Goal: Check status: Check status

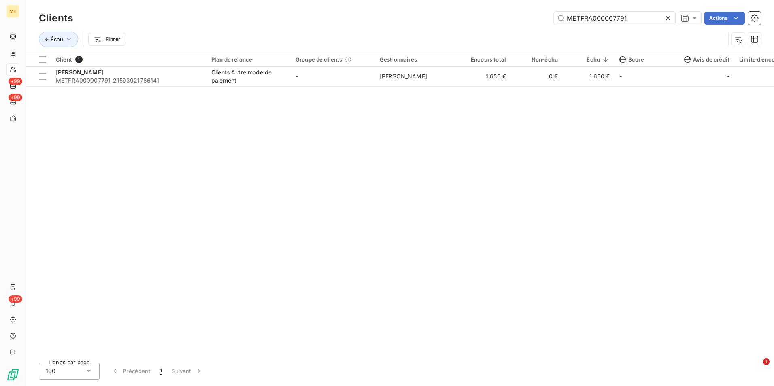
click at [668, 16] on icon at bounding box center [668, 18] width 8 height 8
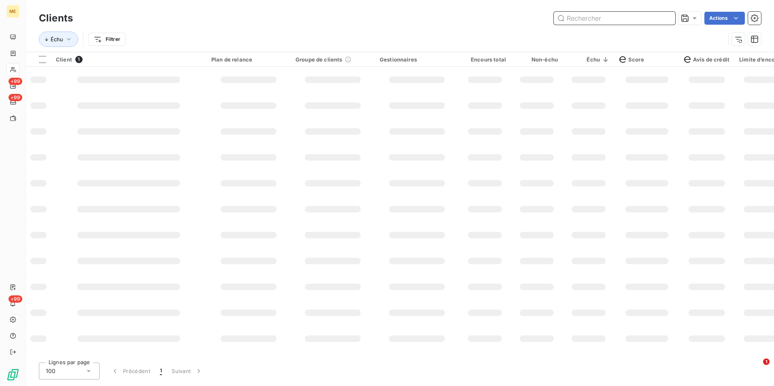
click at [668, 16] on input "text" at bounding box center [614, 18] width 121 height 13
paste input "METFRA000012966"
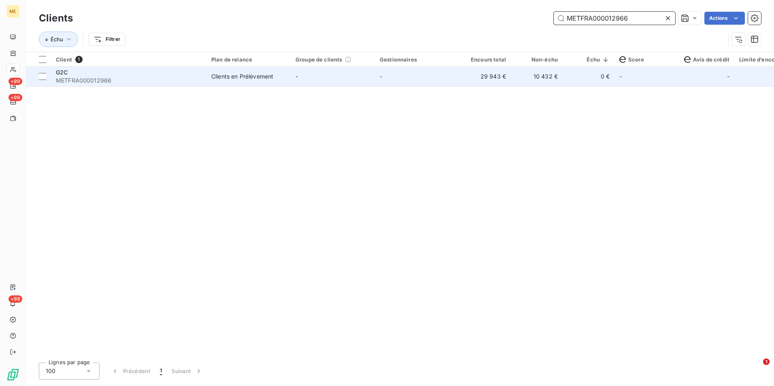
type input "METFRA000012966"
click at [518, 82] on td "10 432 €" at bounding box center [537, 76] width 52 height 19
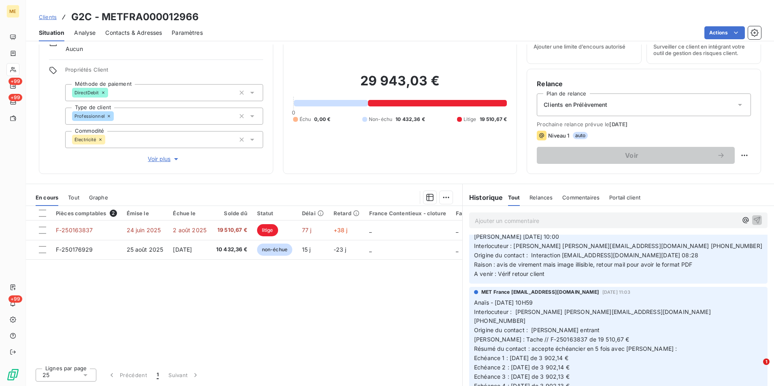
scroll to position [121, 0]
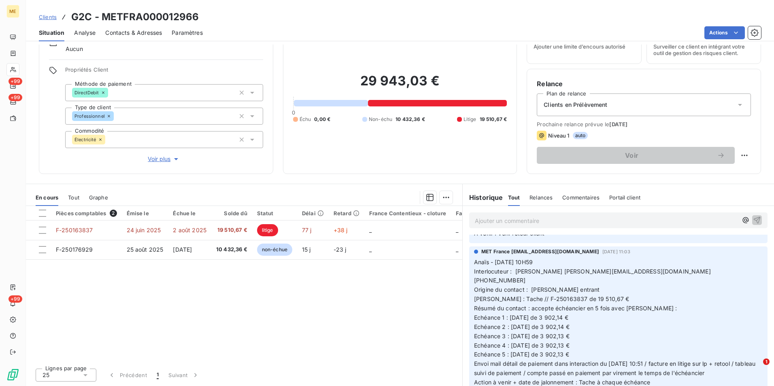
click at [48, 16] on span "Clients" at bounding box center [48, 17] width 18 height 6
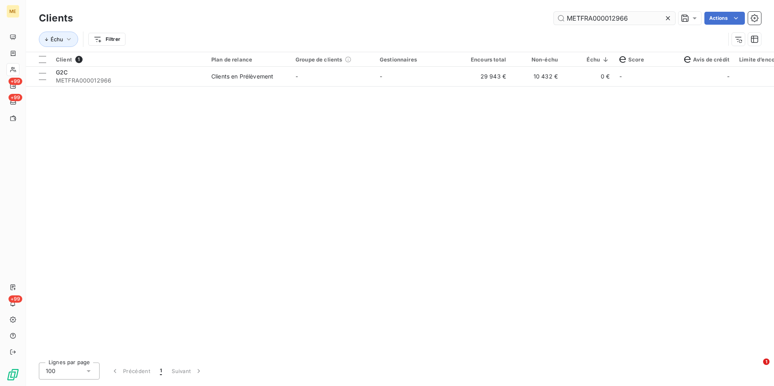
drag, startPoint x: 668, startPoint y: 20, endPoint x: 661, endPoint y: 19, distance: 7.5
click at [668, 21] on icon at bounding box center [668, 18] width 8 height 8
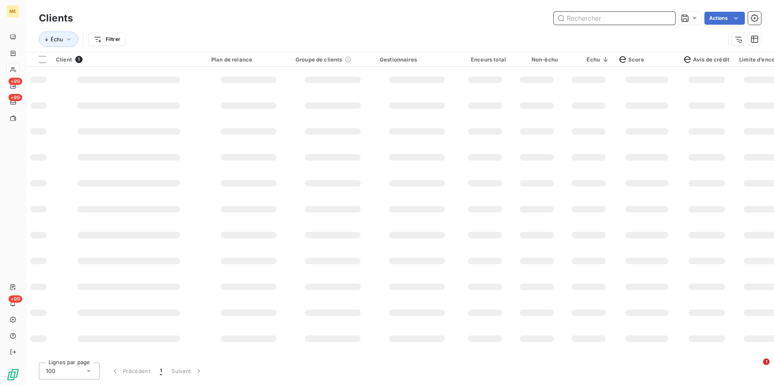
click at [661, 19] on input "text" at bounding box center [614, 18] width 121 height 13
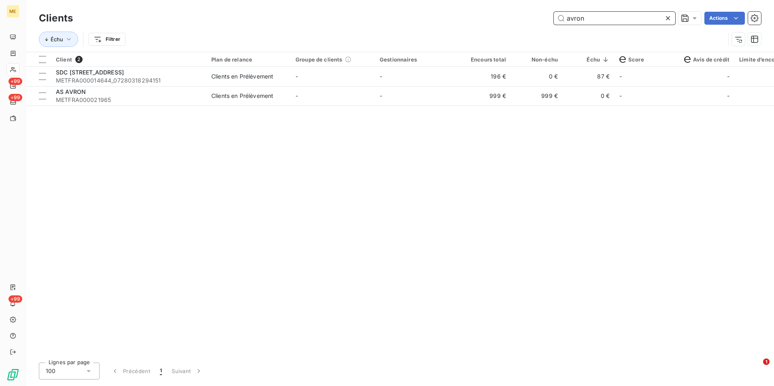
type input "avron"
click at [669, 19] on icon at bounding box center [668, 18] width 8 height 8
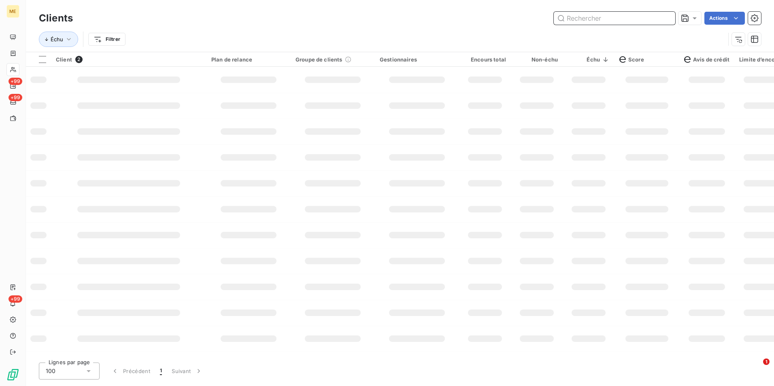
click at [668, 18] on input "text" at bounding box center [614, 18] width 121 height 13
type input "z"
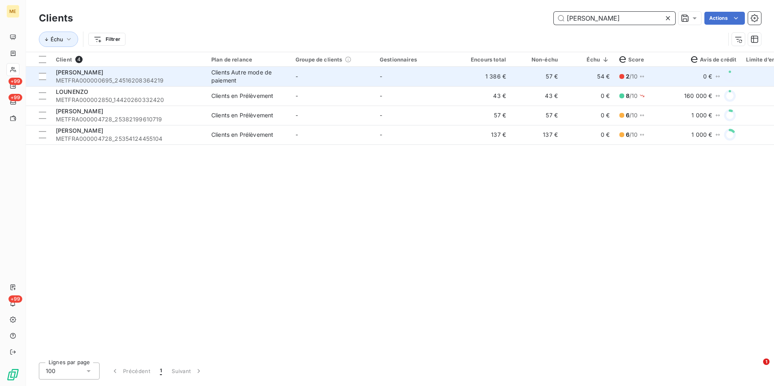
type input "[PERSON_NAME]"
click at [143, 76] on div "[PERSON_NAME]" at bounding box center [129, 72] width 146 height 8
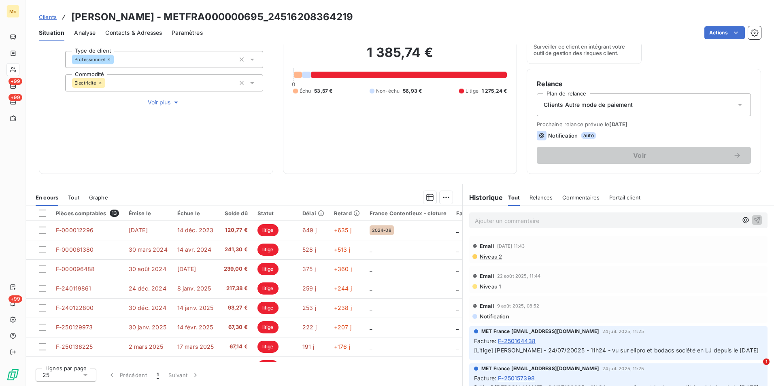
click at [126, 34] on span "Contacts & Adresses" at bounding box center [133, 33] width 57 height 8
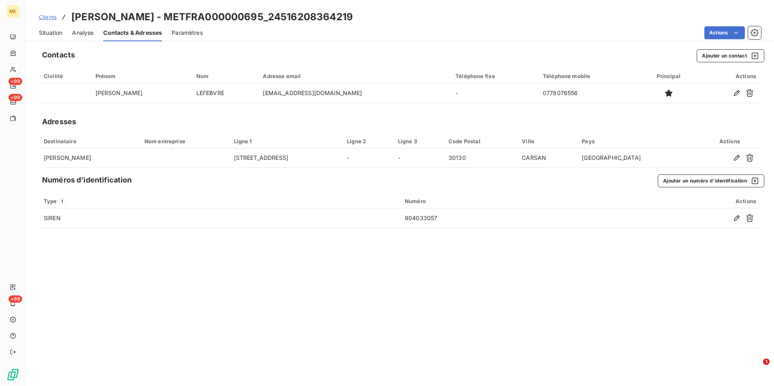
click at [57, 30] on span "Situation" at bounding box center [50, 33] width 23 height 8
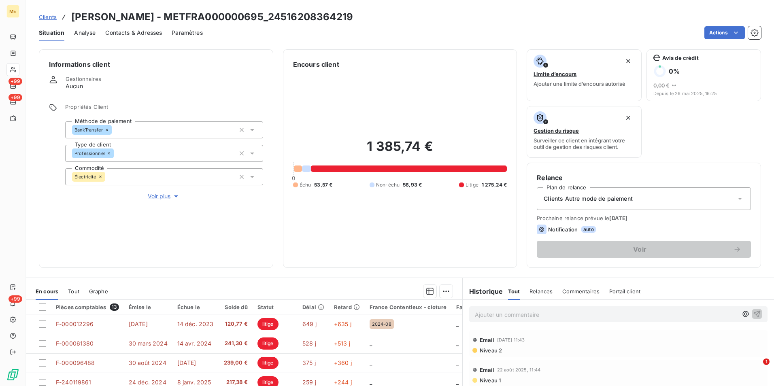
click at [53, 21] on link "Clients" at bounding box center [48, 17] width 18 height 8
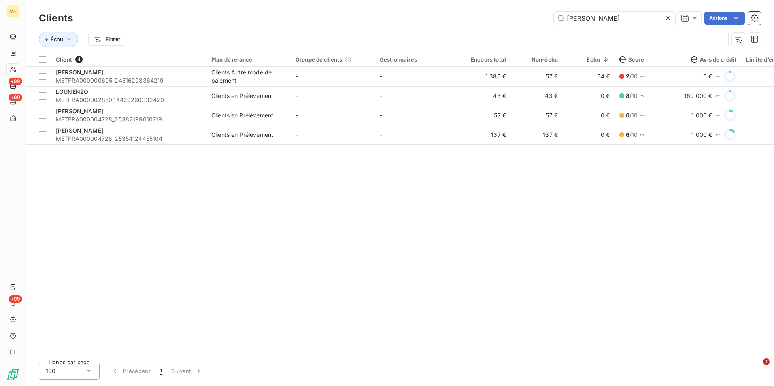
click at [666, 17] on icon at bounding box center [668, 18] width 8 height 8
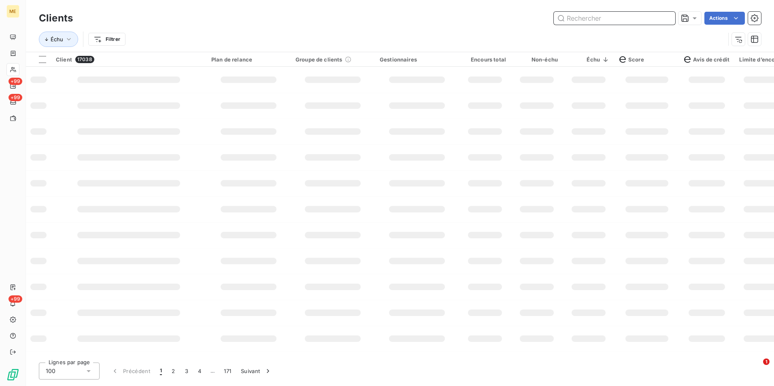
click at [665, 17] on input "text" at bounding box center [614, 18] width 121 height 13
type input "a"
type input "c"
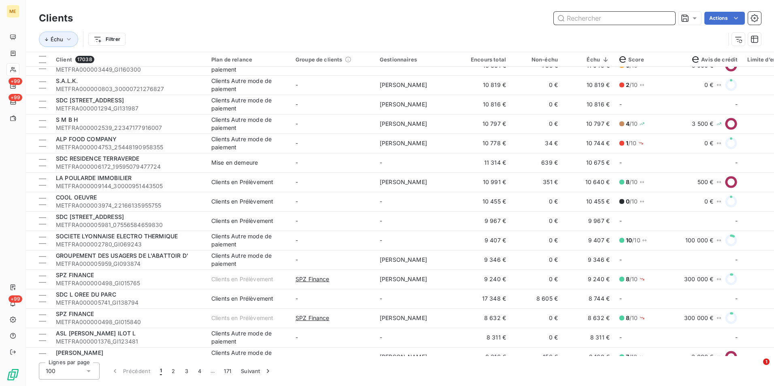
scroll to position [1658, 0]
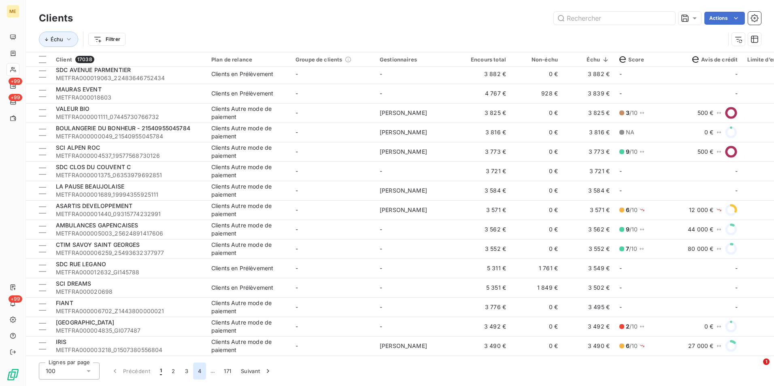
click at [197, 373] on button "4" at bounding box center [199, 371] width 13 height 17
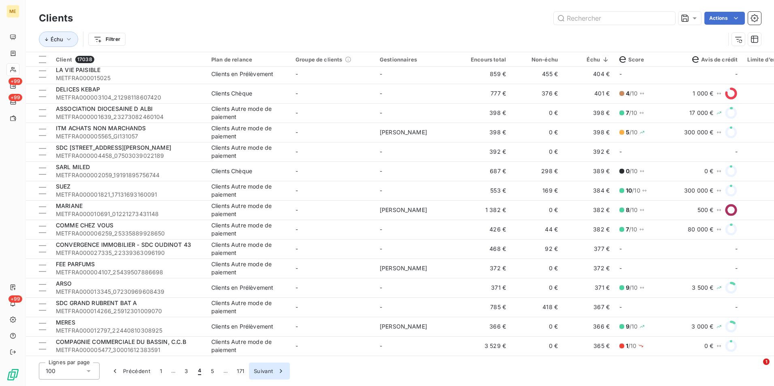
click at [268, 371] on button "Suivant" at bounding box center [269, 371] width 41 height 17
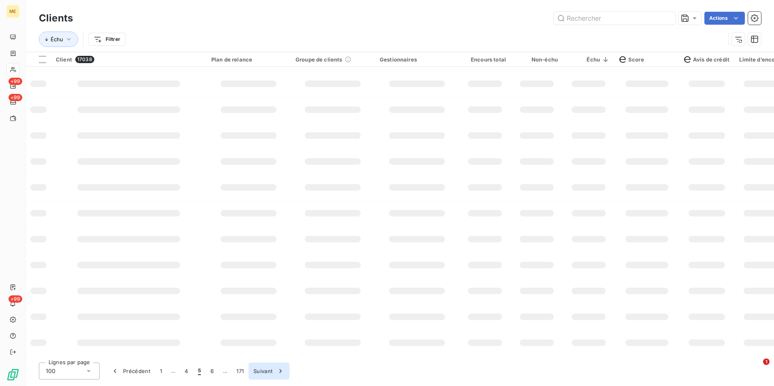
scroll to position [103, 0]
click at [268, 371] on button "Suivant" at bounding box center [269, 371] width 41 height 17
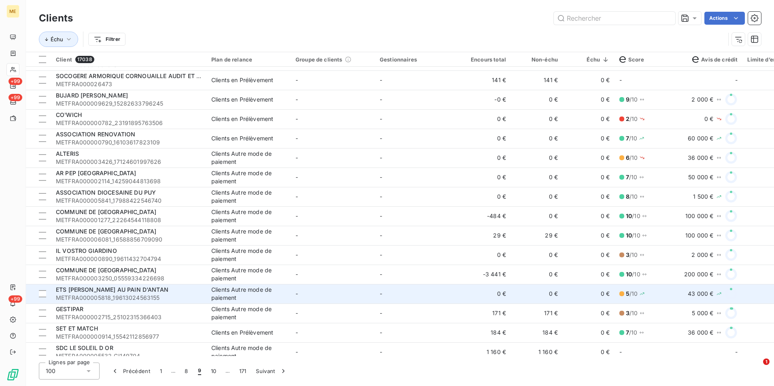
scroll to position [0, 0]
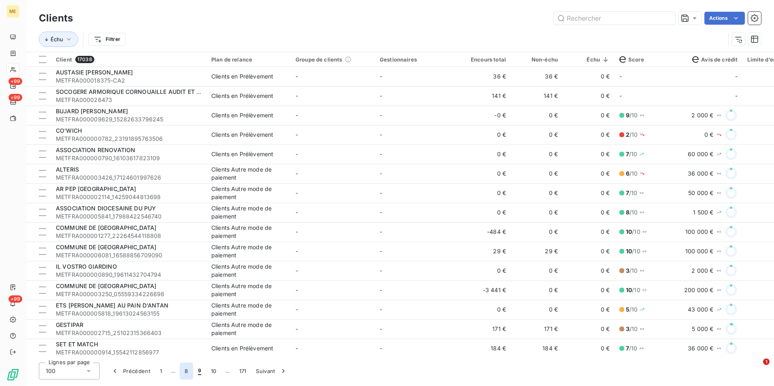
click at [188, 375] on button "8" at bounding box center [186, 371] width 13 height 17
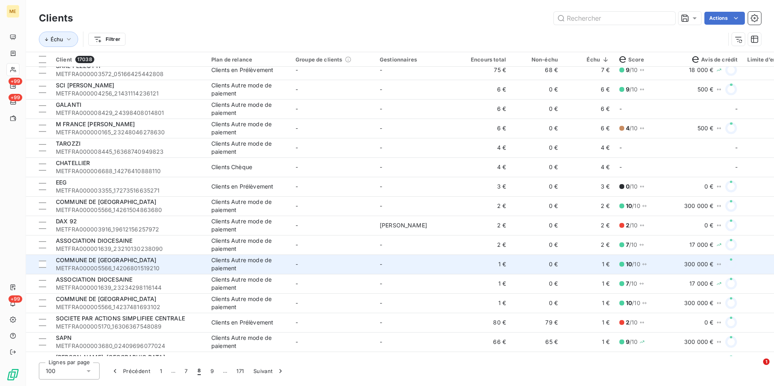
scroll to position [972, 0]
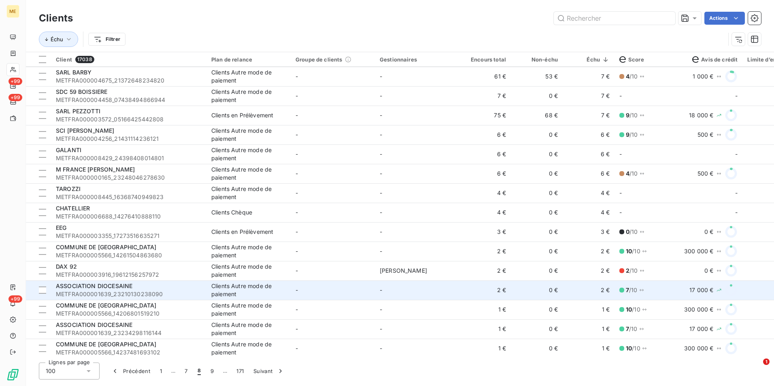
click at [608, 287] on td "2 €" at bounding box center [589, 290] width 52 height 19
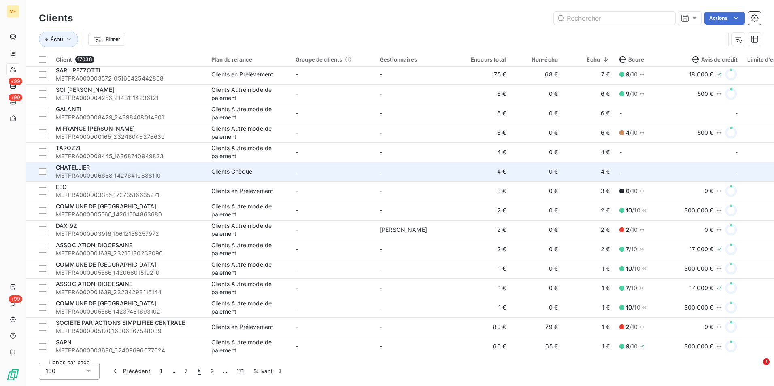
scroll to position [1012, 0]
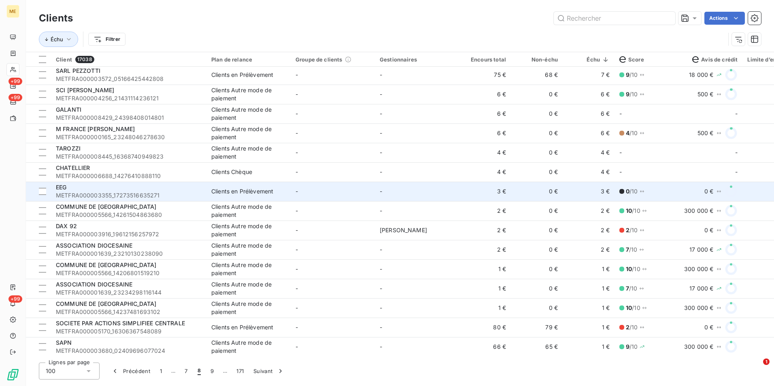
click at [607, 188] on td "3 €" at bounding box center [589, 191] width 52 height 19
